Goal: Task Accomplishment & Management: Use online tool/utility

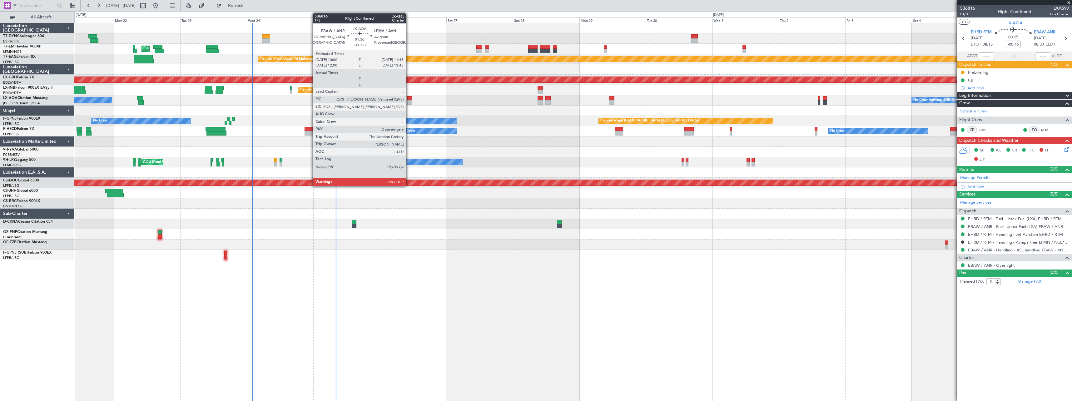
click at [409, 96] on div at bounding box center [409, 98] width 5 height 4
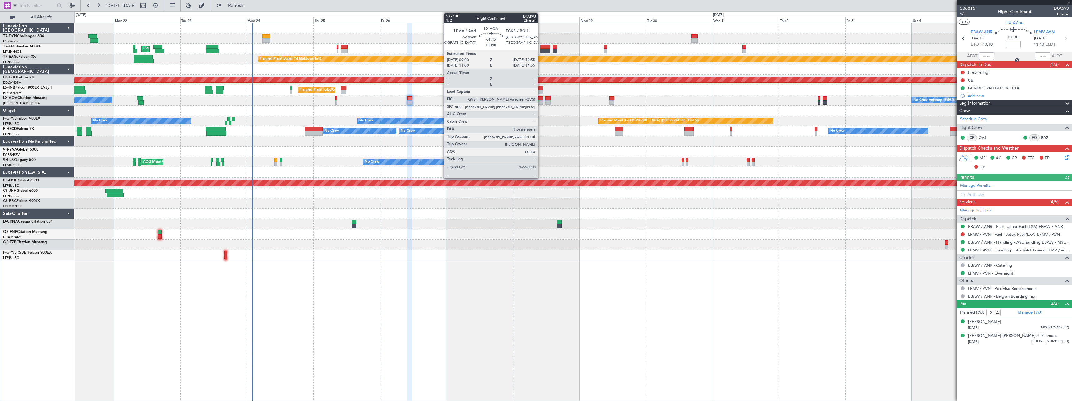
click at [540, 98] on div at bounding box center [540, 98] width 6 height 4
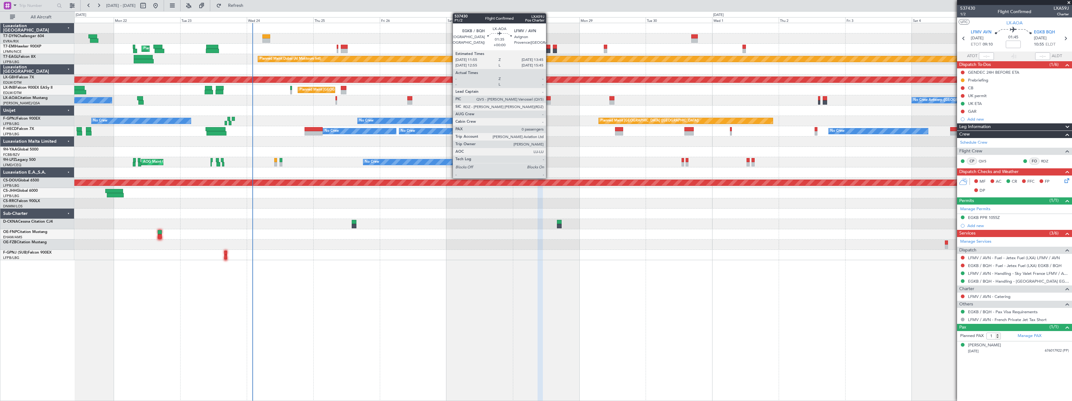
click at [549, 100] on div at bounding box center [547, 98] width 5 height 4
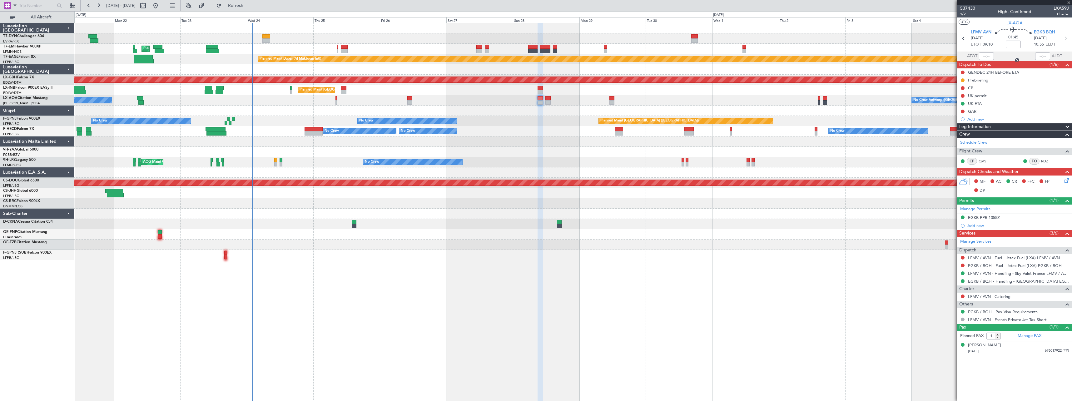
type input "0"
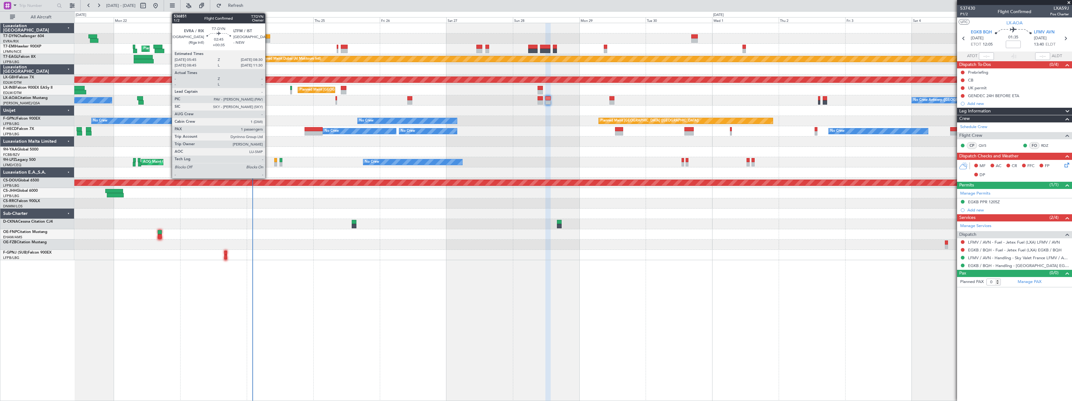
click at [268, 37] on div at bounding box center [266, 36] width 8 height 4
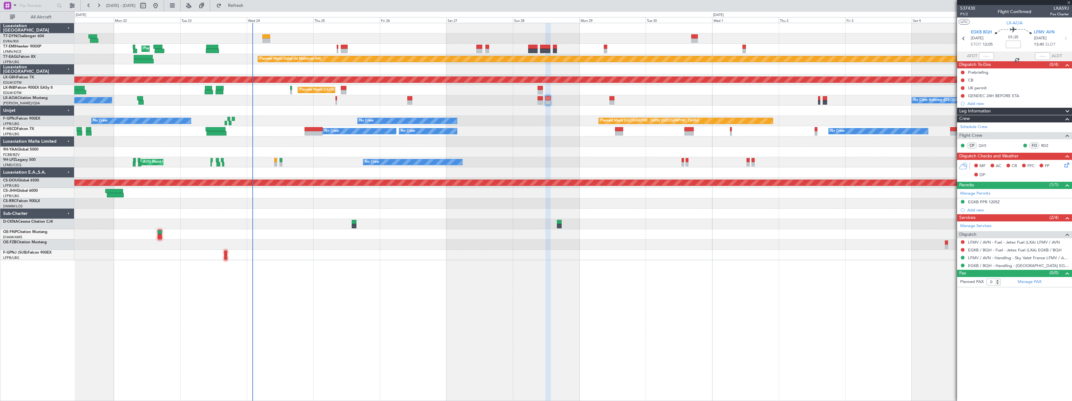
type input "+00:35"
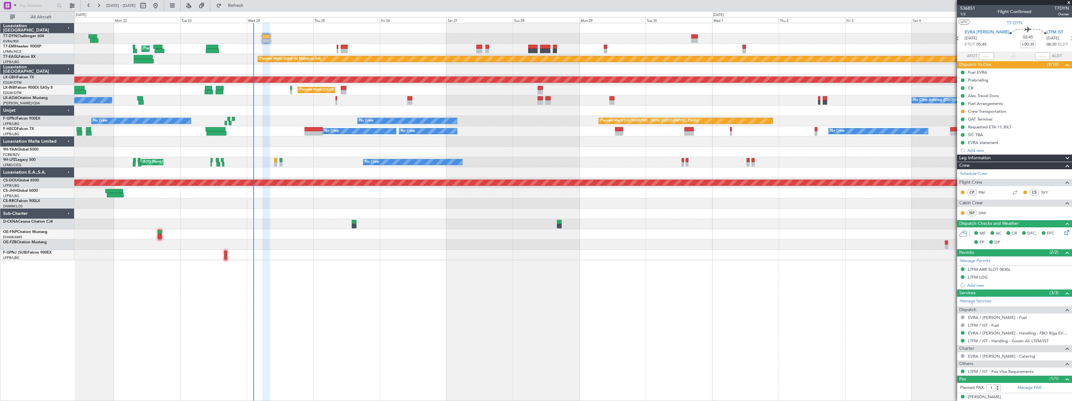
click at [1068, 2] on span at bounding box center [1068, 3] width 6 height 6
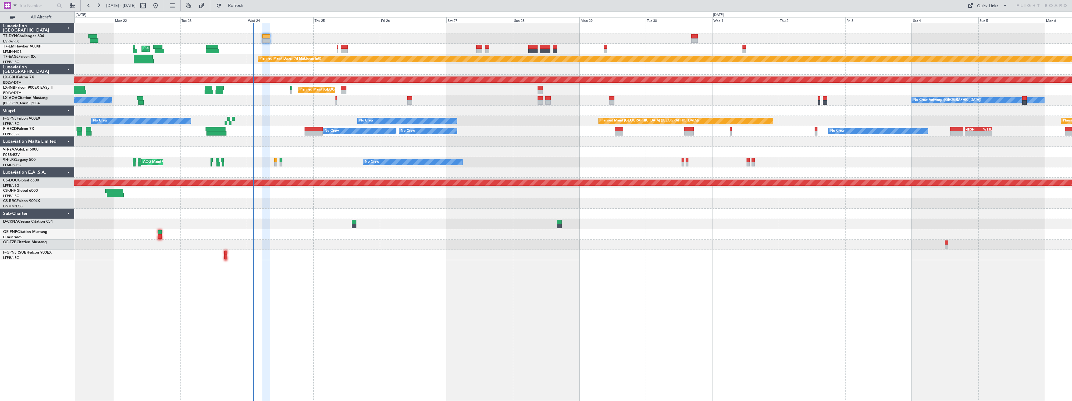
type input "0"
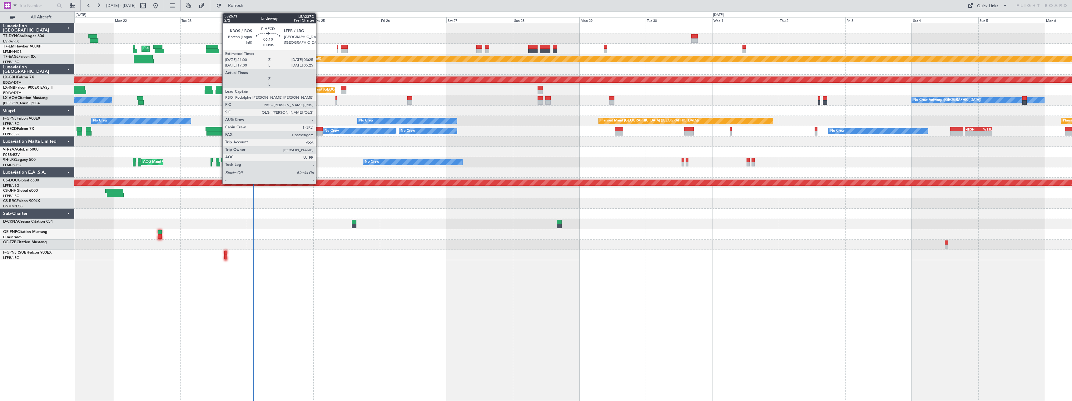
click at [318, 130] on div at bounding box center [313, 129] width 18 height 4
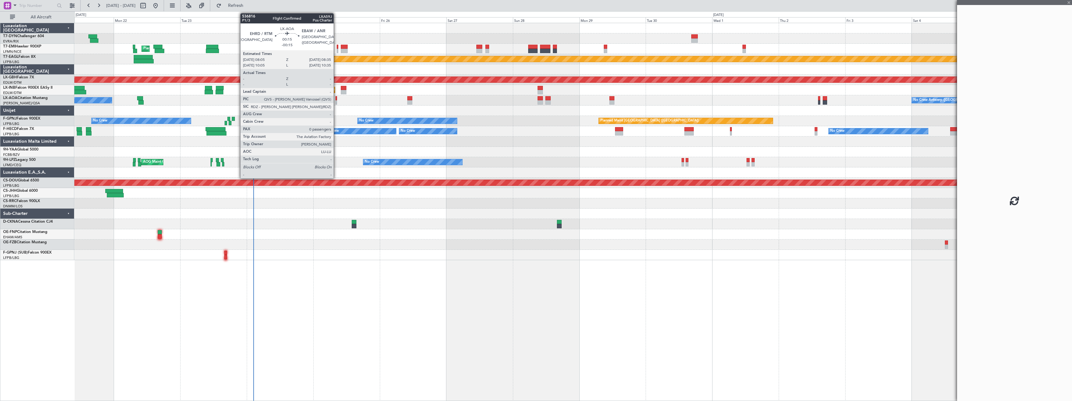
click at [336, 102] on div at bounding box center [336, 102] width 2 height 4
